Goal: Task Accomplishment & Management: Manage account settings

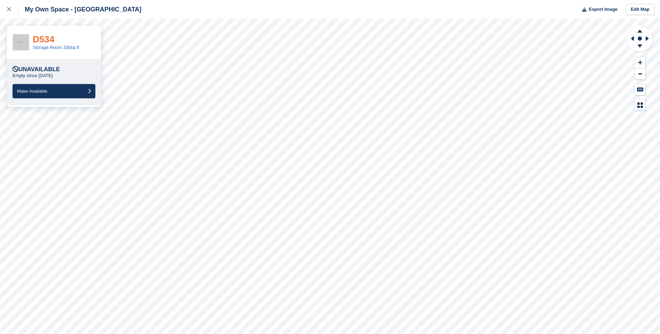
click at [46, 38] on link "D534" at bounding box center [44, 39] width 22 height 10
click at [47, 91] on span "Make Available" at bounding box center [32, 91] width 30 height 5
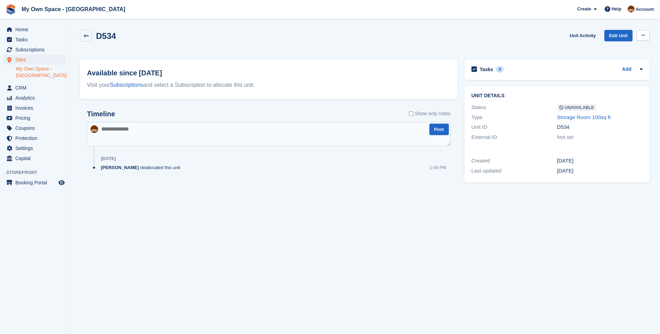
click at [644, 37] on icon at bounding box center [643, 35] width 4 height 5
click at [622, 50] on p "Make Available" at bounding box center [615, 49] width 60 height 9
